Goal: Information Seeking & Learning: Learn about a topic

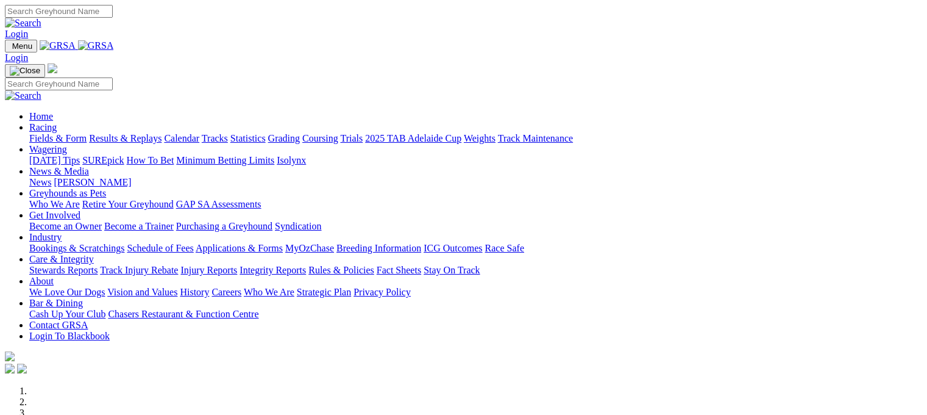
click at [57, 122] on link "Racing" at bounding box center [42, 127] width 27 height 10
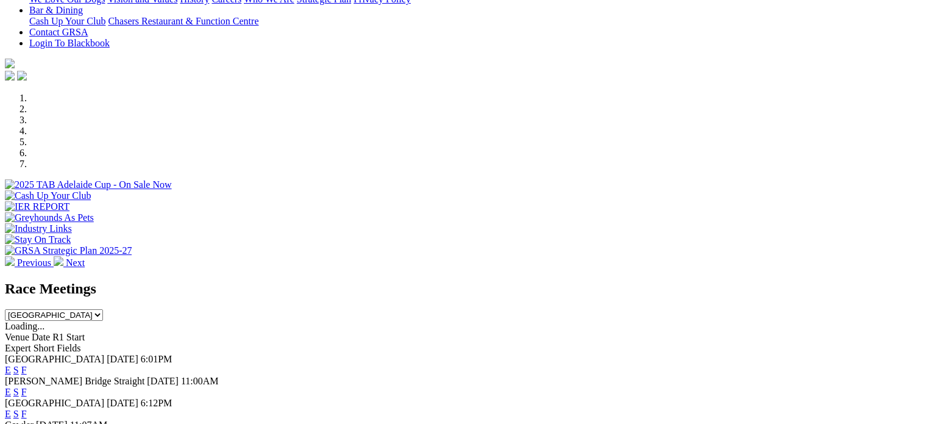
scroll to position [366, 0]
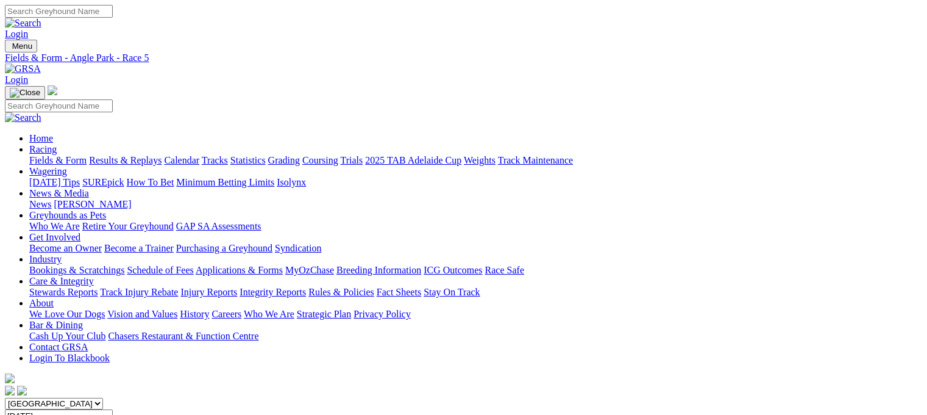
click at [156, 155] on link "Results & Replays" at bounding box center [125, 160] width 73 height 10
click at [150, 155] on link "Results & Replays" at bounding box center [125, 160] width 73 height 10
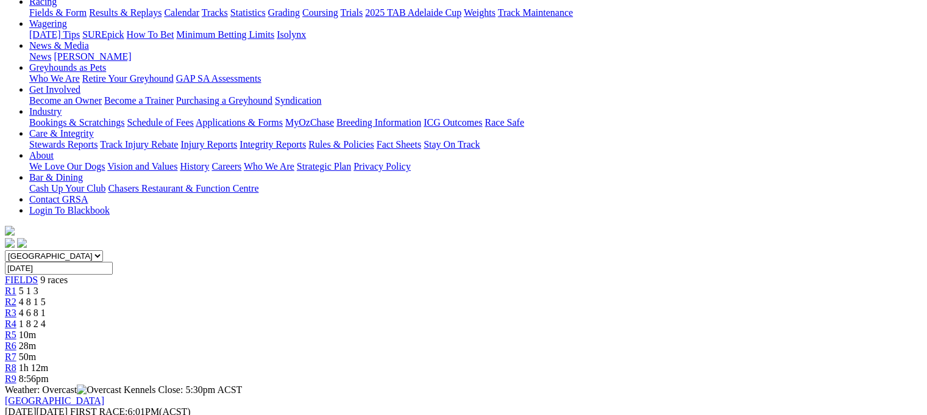
scroll to position [61, 0]
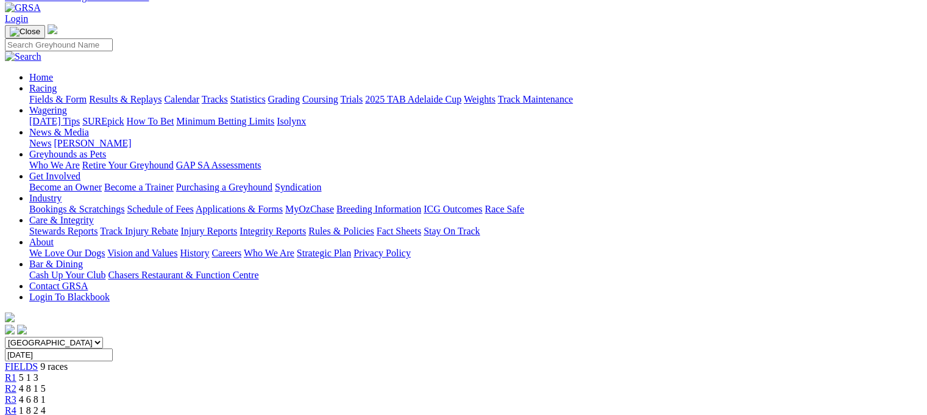
click at [36, 414] on span "10m" at bounding box center [27, 421] width 17 height 10
click at [16, 414] on span "R5" at bounding box center [11, 421] width 12 height 10
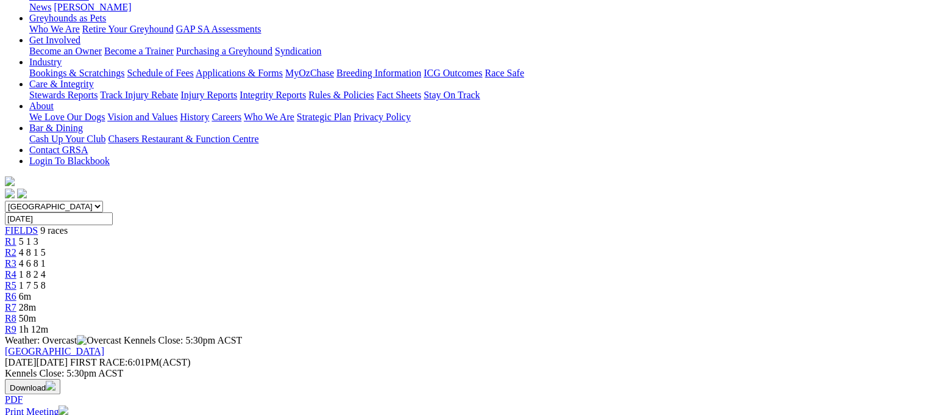
scroll to position [244, 0]
